Goal: Transaction & Acquisition: Download file/media

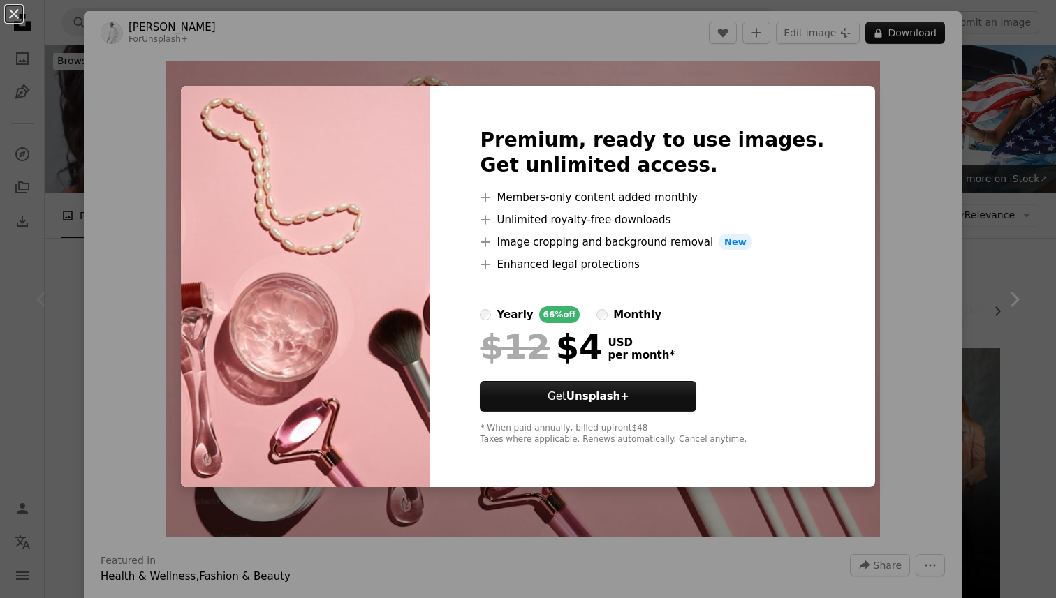
click at [656, 155] on h2 "Premium, ready to use images. Get unlimited access." at bounding box center [652, 153] width 344 height 50
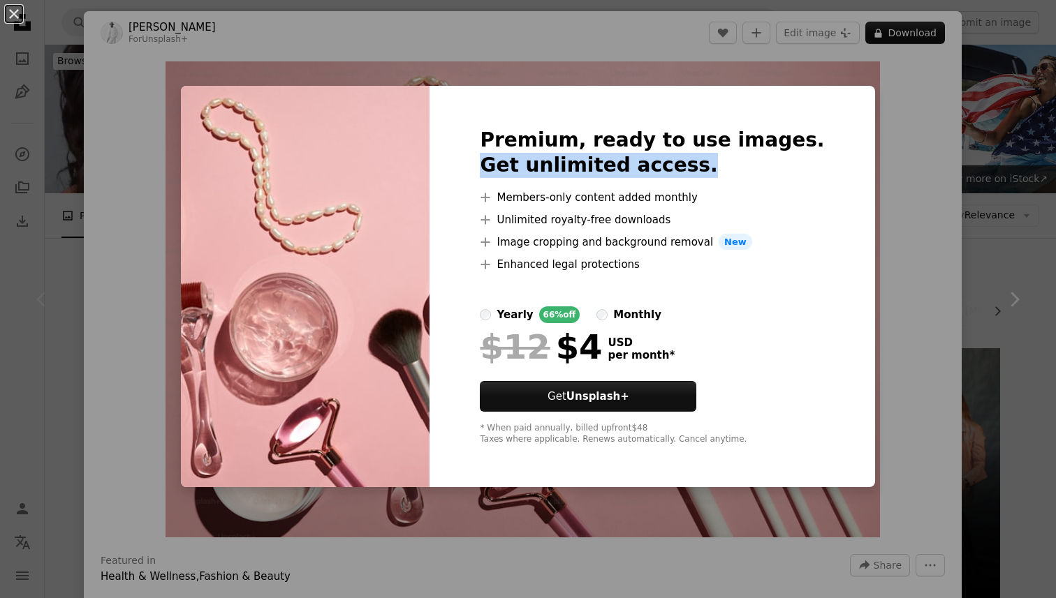
click at [656, 155] on h2 "Premium, ready to use images. Get unlimited access." at bounding box center [652, 153] width 344 height 50
click at [785, 119] on div "Premium, ready to use images. Get unlimited access. A plus sign Members-only co…" at bounding box center [651, 287] width 445 height 402
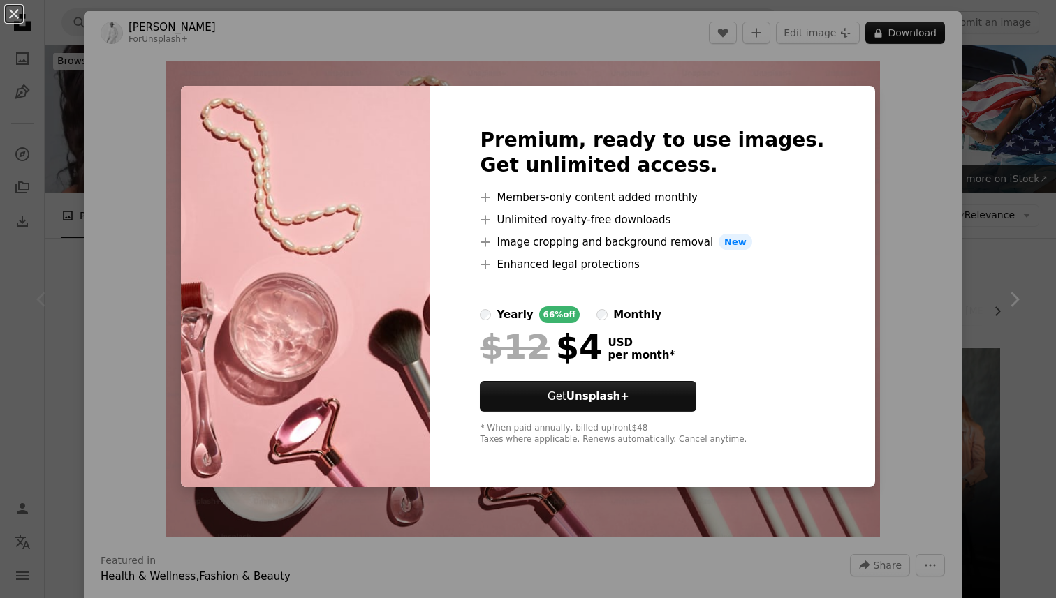
click at [995, 94] on div "An X shape Premium, ready to use images. Get unlimited access. A plus sign Memb…" at bounding box center [528, 299] width 1056 height 598
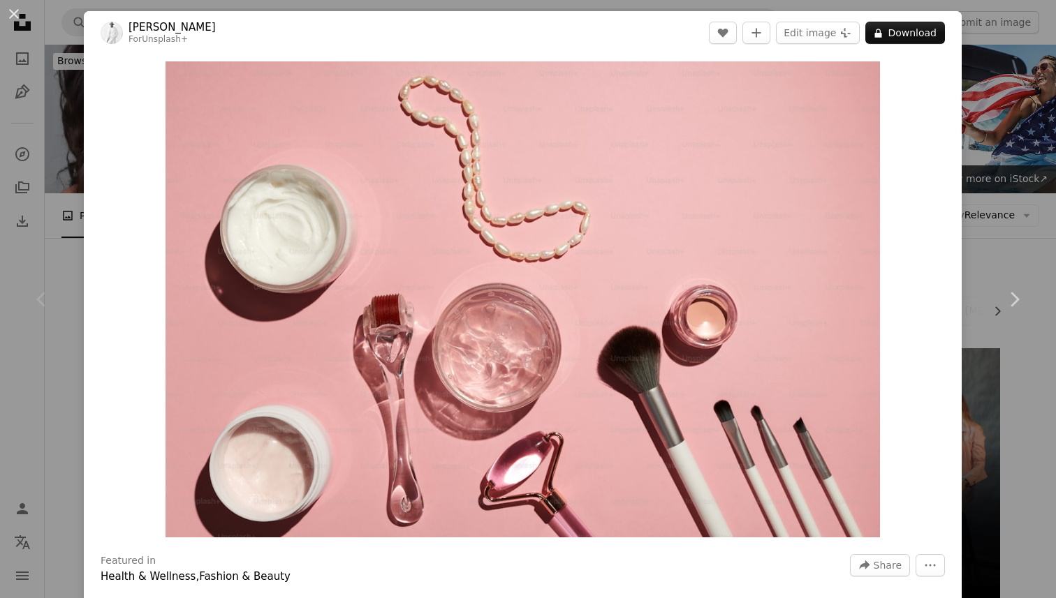
click at [871, 25] on button "A lock Download" at bounding box center [905, 33] width 80 height 22
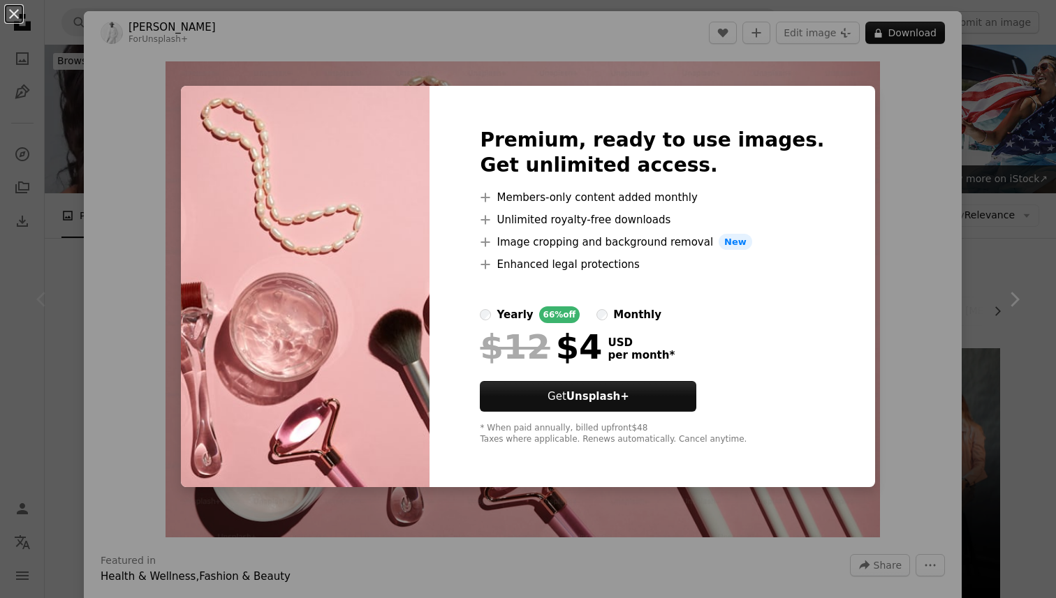
click at [619, 315] on div "yearly 66% off monthly" at bounding box center [652, 314] width 344 height 17
click at [942, 165] on div "An X shape Premium, ready to use images. Get unlimited access. A plus sign Memb…" at bounding box center [528, 299] width 1056 height 598
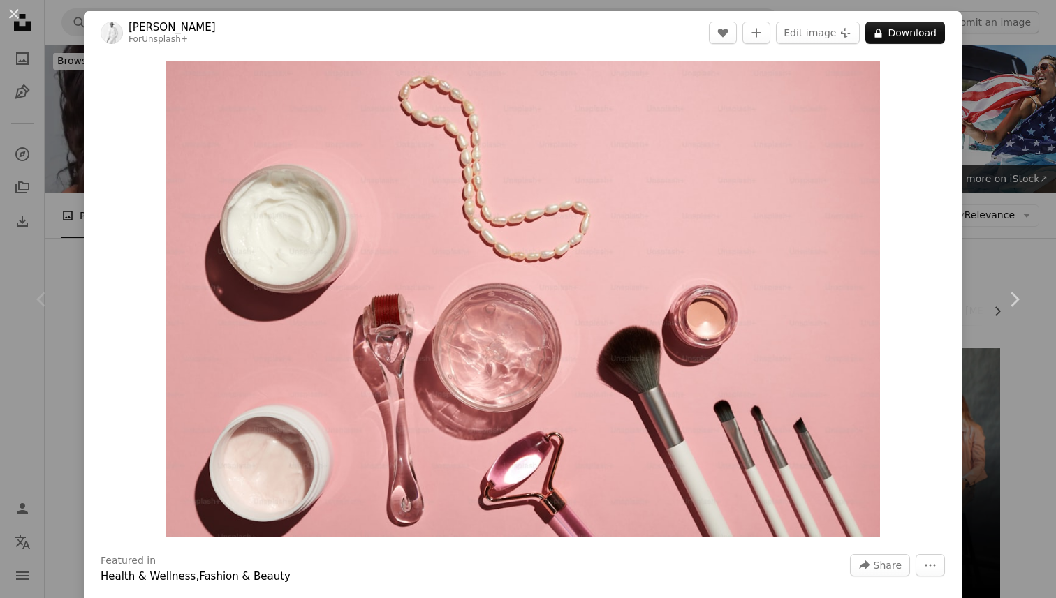
click at [968, 137] on div "An X shape Chevron left Chevron right [PERSON_NAME] For Unsplash+ A heart A plu…" at bounding box center [528, 299] width 1056 height 598
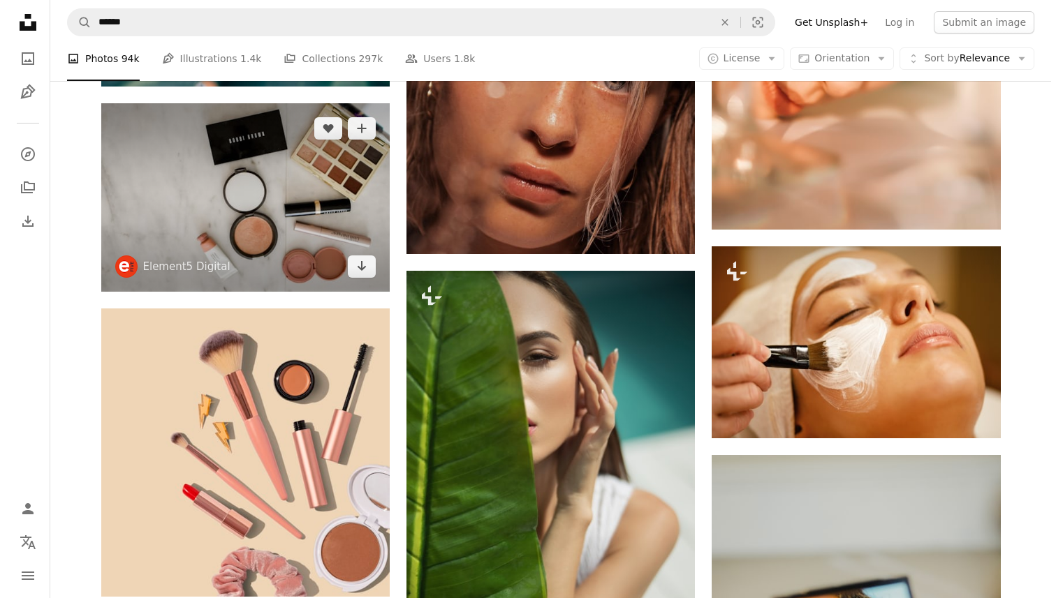
scroll to position [894, 0]
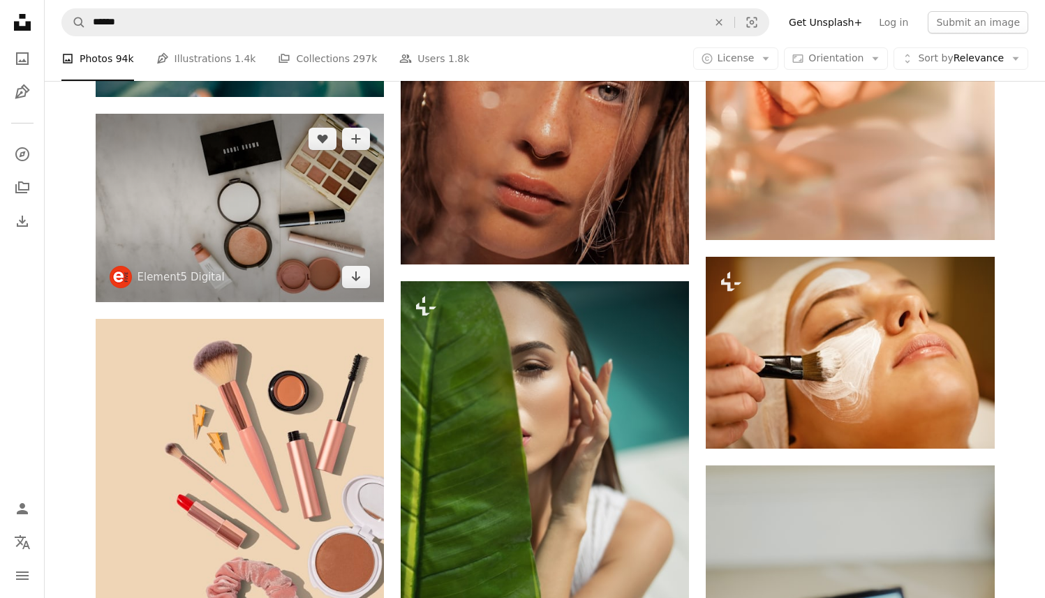
click at [277, 219] on img at bounding box center [240, 208] width 288 height 188
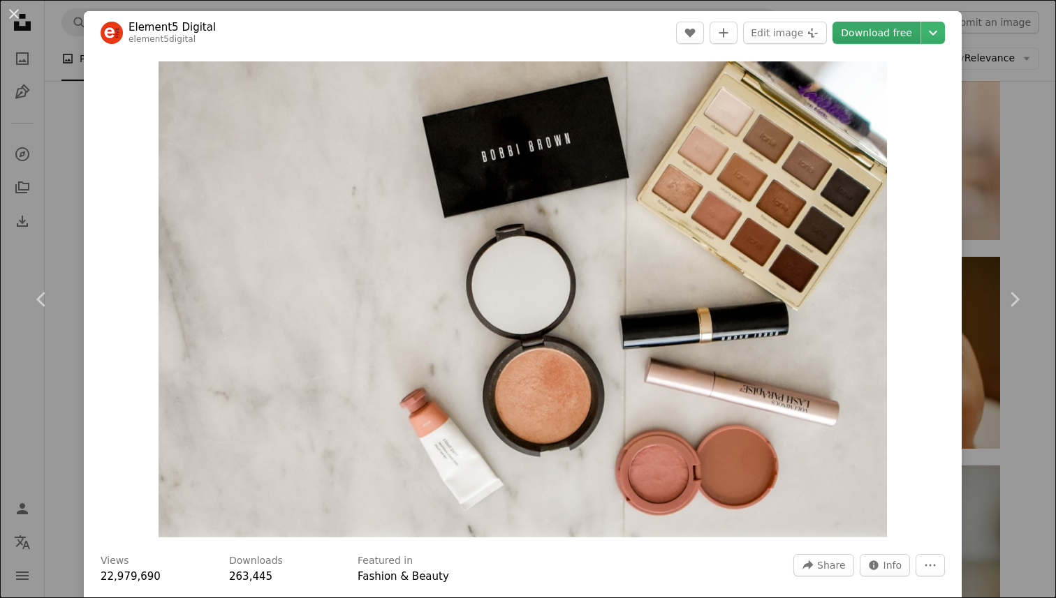
click at [880, 41] on link "Download free" at bounding box center [876, 33] width 88 height 22
